Goal: Transaction & Acquisition: Purchase product/service

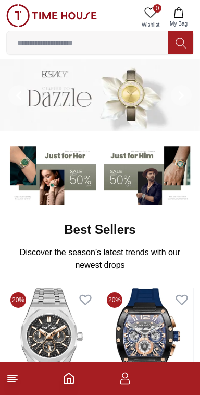
click at [184, 47] on icon at bounding box center [181, 43] width 10 height 12
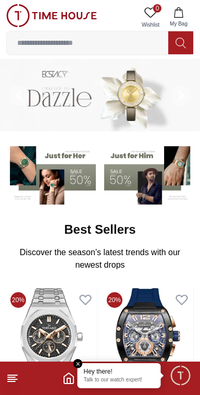
click at [134, 43] on input at bounding box center [88, 42] width 162 height 21
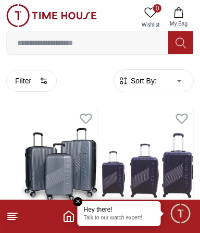
click at [110, 43] on input at bounding box center [88, 42] width 162 height 21
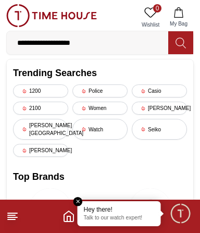
type input "**********"
click at [178, 46] on icon at bounding box center [181, 43] width 10 height 12
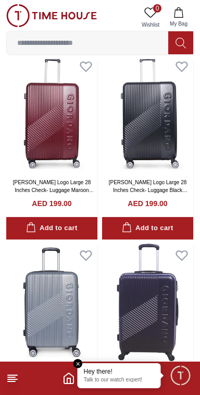
scroll to position [619, 0]
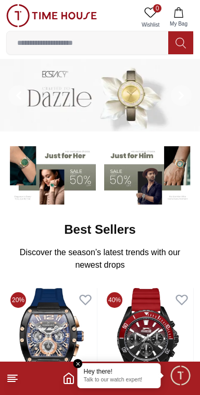
click at [9, 381] on line at bounding box center [11, 381] width 7 height 0
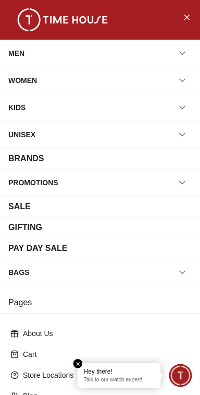
click at [175, 87] on div "WOMEN" at bounding box center [100, 80] width 184 height 19
click at [182, 88] on button "button" at bounding box center [182, 80] width 19 height 19
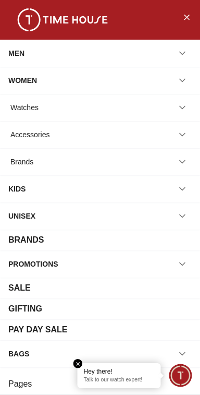
click at [152, 112] on div "Watches" at bounding box center [100, 107] width 184 height 19
click at [186, 103] on icon "button" at bounding box center [182, 107] width 10 height 10
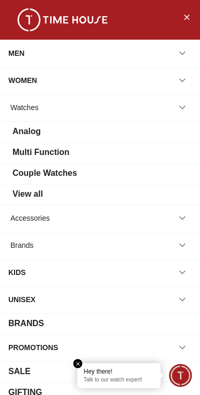
click at [114, 133] on div "Analog" at bounding box center [100, 131] width 184 height 13
click at [169, 132] on div "Analog" at bounding box center [100, 131] width 184 height 13
click at [83, 135] on div "Analog" at bounding box center [100, 131] width 184 height 13
click at [80, 134] on div "Analog" at bounding box center [100, 131] width 184 height 13
click at [40, 191] on div "View all" at bounding box center [28, 194] width 30 height 13
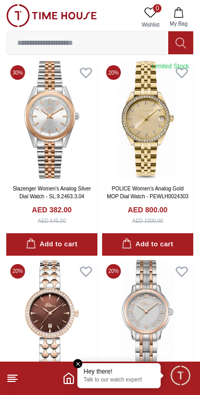
scroll to position [43, 0]
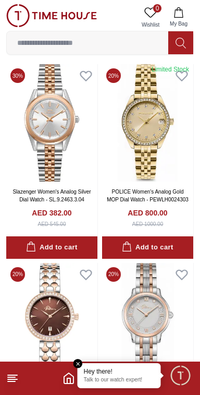
click at [137, 40] on input at bounding box center [88, 42] width 162 height 21
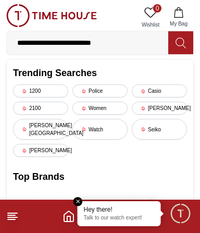
type input "**********"
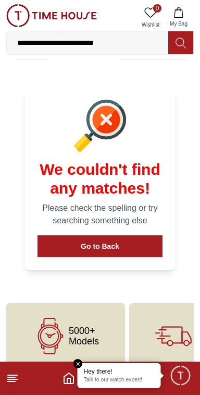
scroll to position [47, 0]
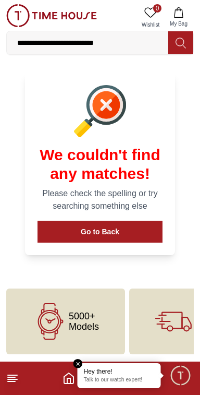
click at [97, 318] on span "5000+ Models" at bounding box center [84, 321] width 30 height 21
click at [95, 322] on span "5000+ Models" at bounding box center [84, 321] width 30 height 21
click at [13, 379] on line at bounding box center [12, 379] width 9 height 0
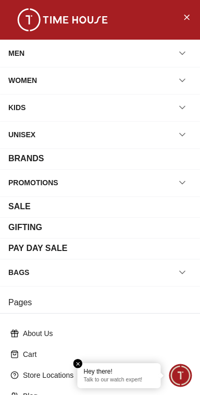
click at [130, 158] on div "BRANDS" at bounding box center [100, 158] width 184 height 13
click at [115, 162] on div "BRANDS" at bounding box center [100, 158] width 184 height 13
click at [177, 83] on button "button" at bounding box center [182, 80] width 19 height 19
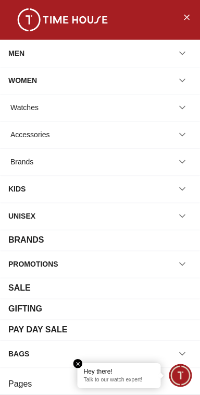
click at [145, 111] on div "Watches" at bounding box center [100, 107] width 184 height 19
click at [181, 107] on icon "button" at bounding box center [182, 107] width 5 height 3
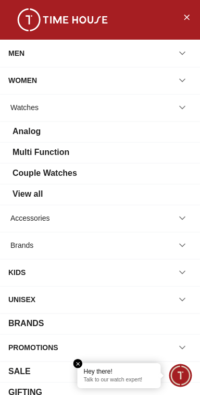
click at [92, 192] on div "View all" at bounding box center [100, 194] width 184 height 13
